Goal: Submit feedback/report problem

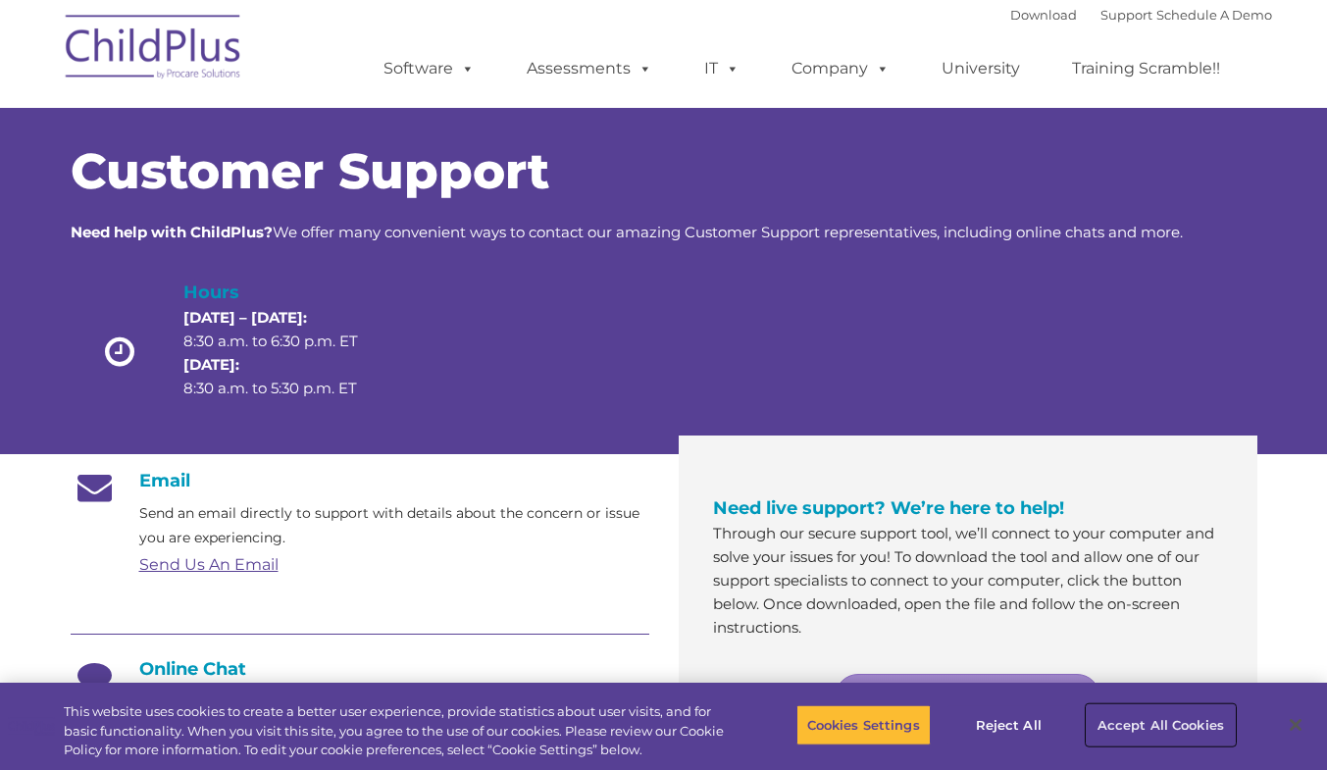
click at [1178, 717] on button "Accept All Cookies" at bounding box center [1161, 724] width 148 height 41
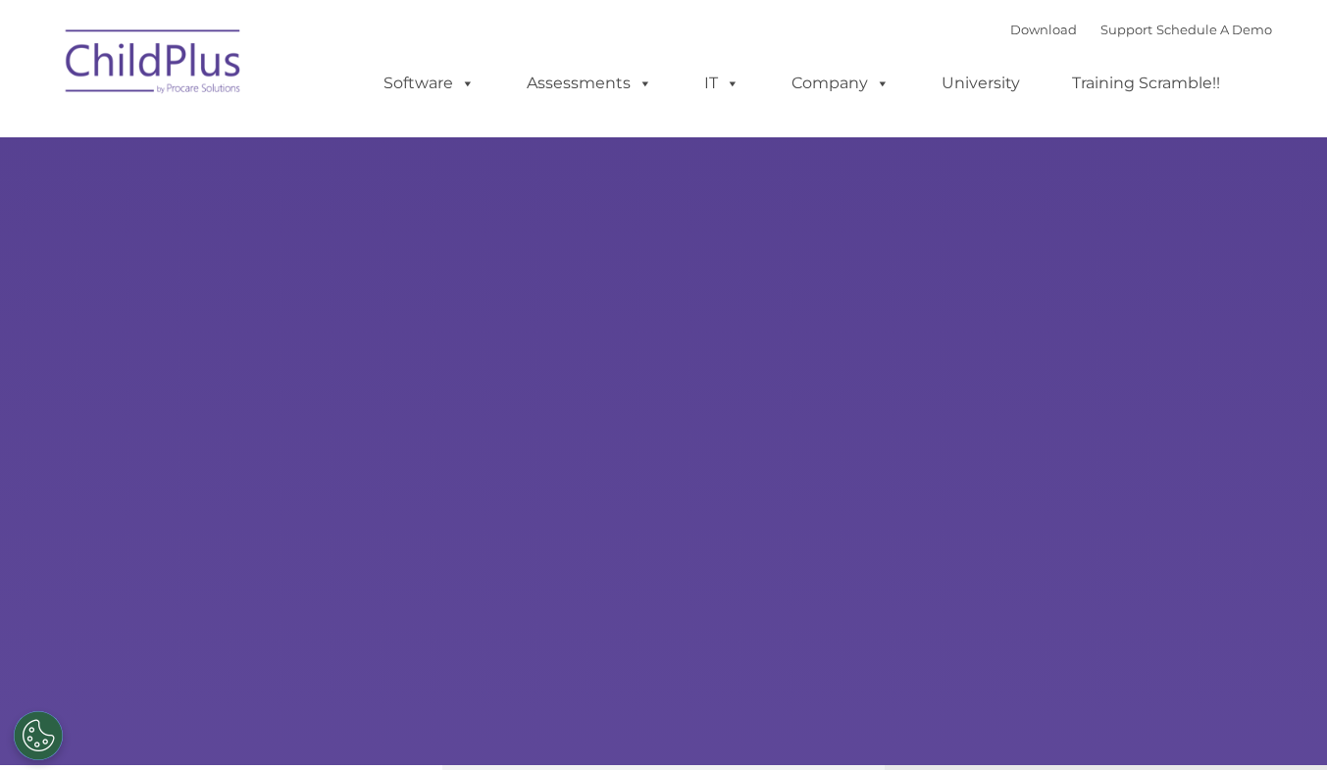
select select "MEDIUM"
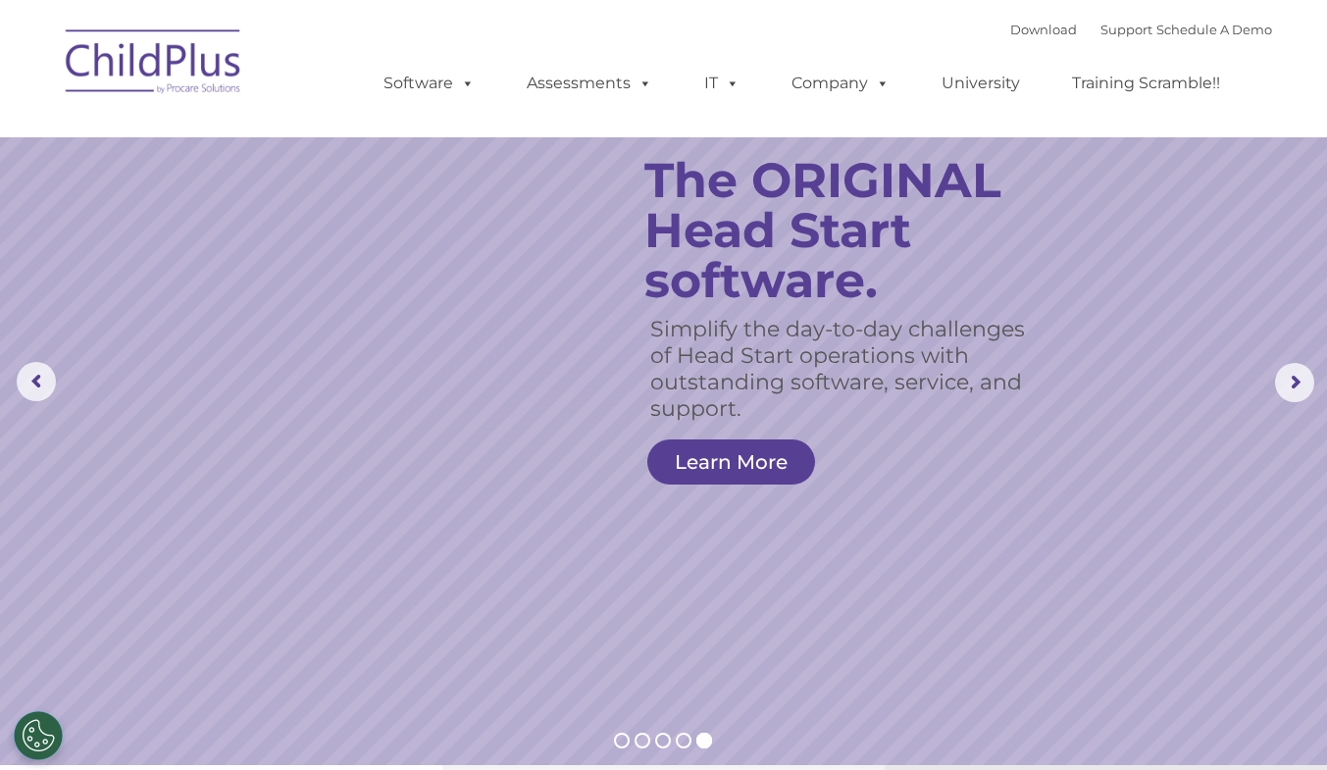
click at [156, 67] on img at bounding box center [154, 65] width 196 height 98
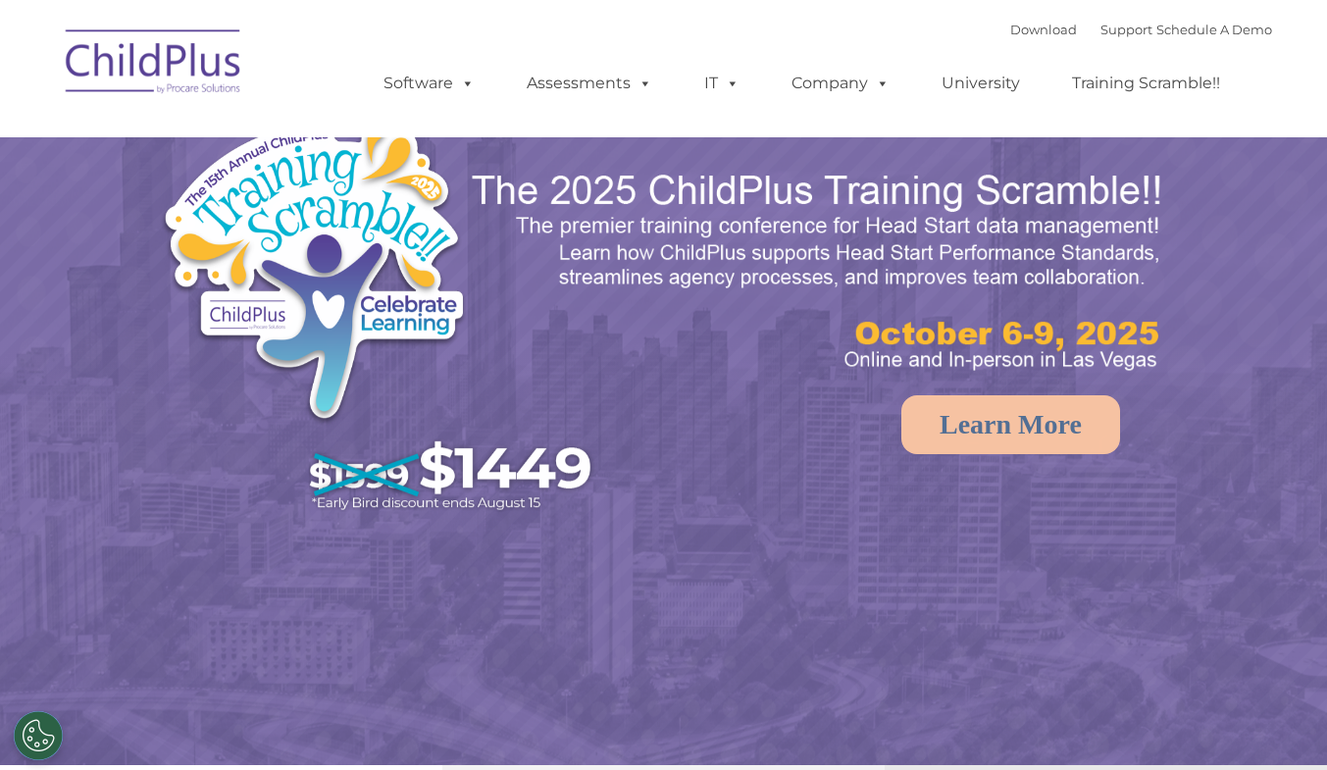
select select "MEDIUM"
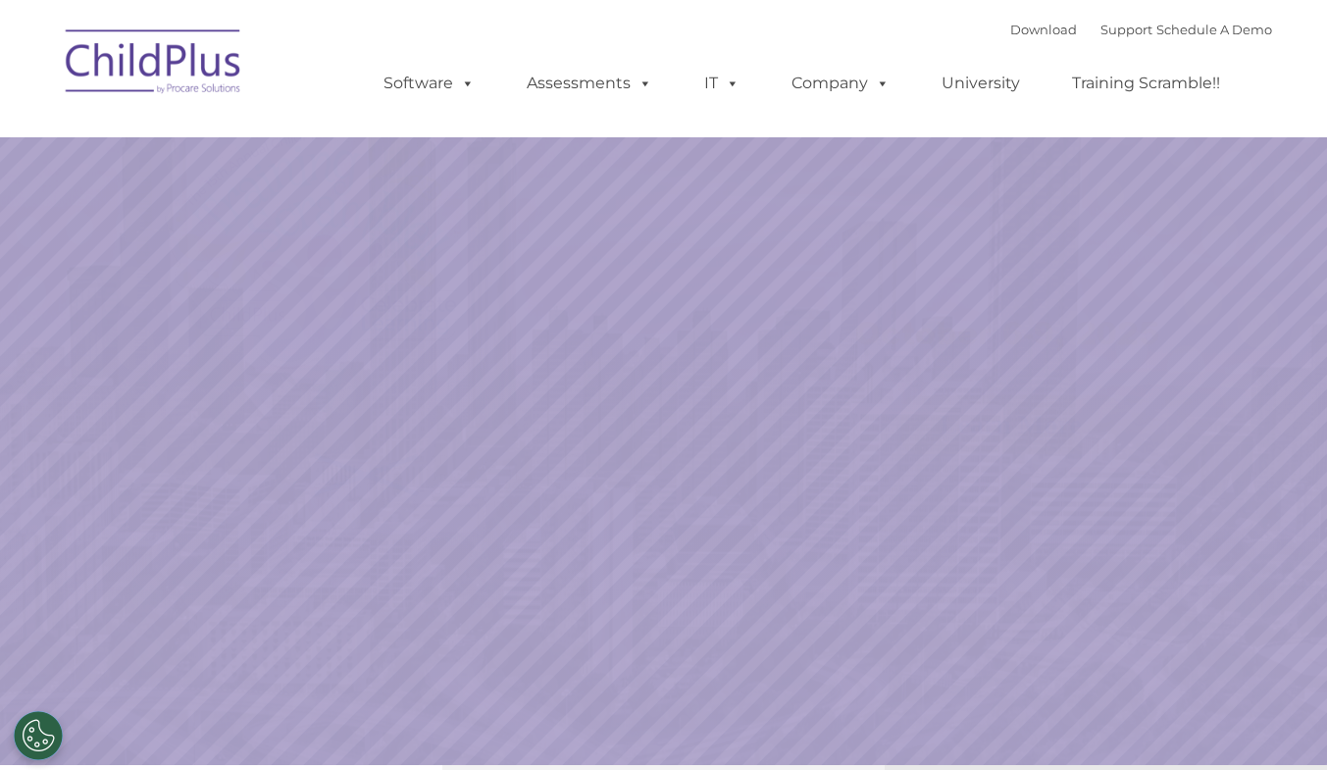
select select "MEDIUM"
